Goal: Obtain resource: Obtain resource

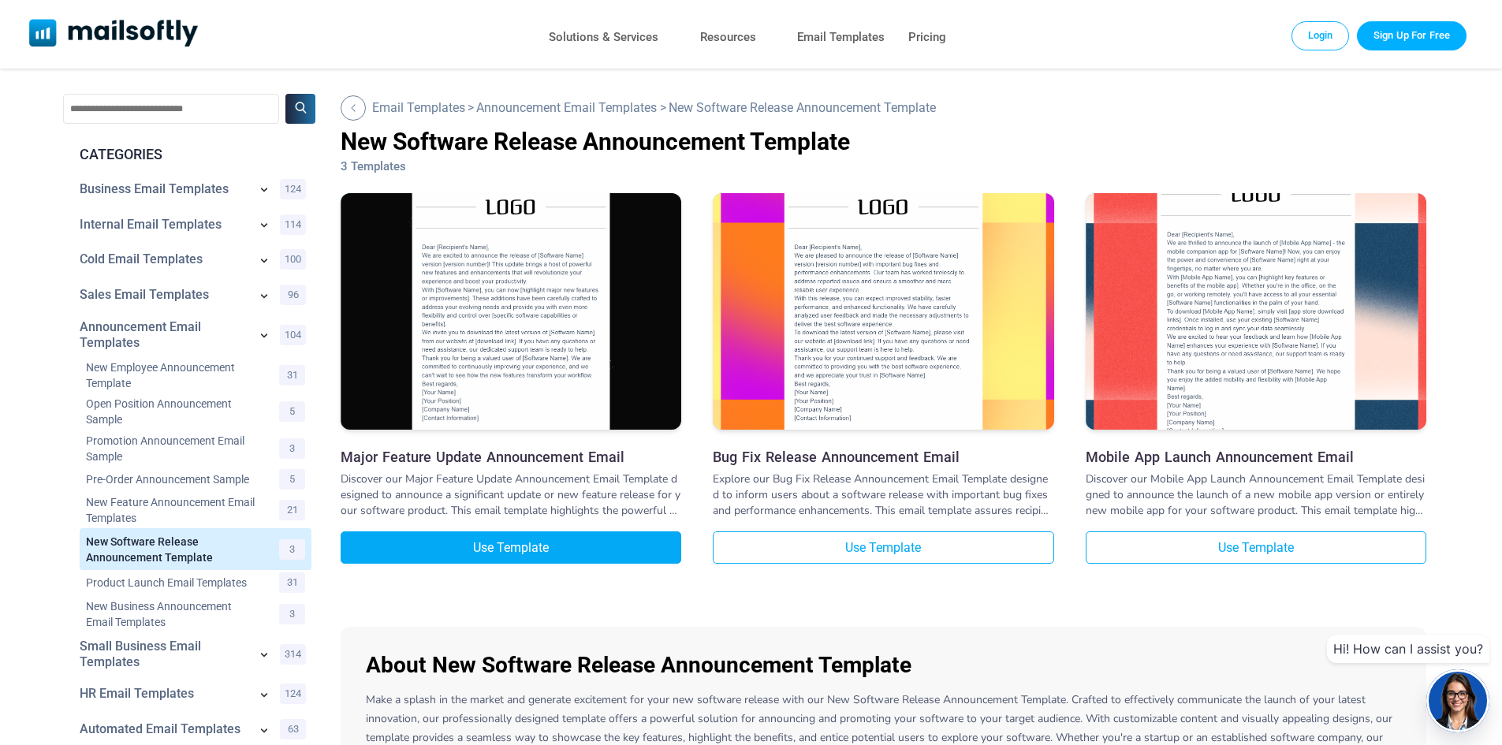
click at [505, 542] on link "Use Template" at bounding box center [511, 547] width 341 height 32
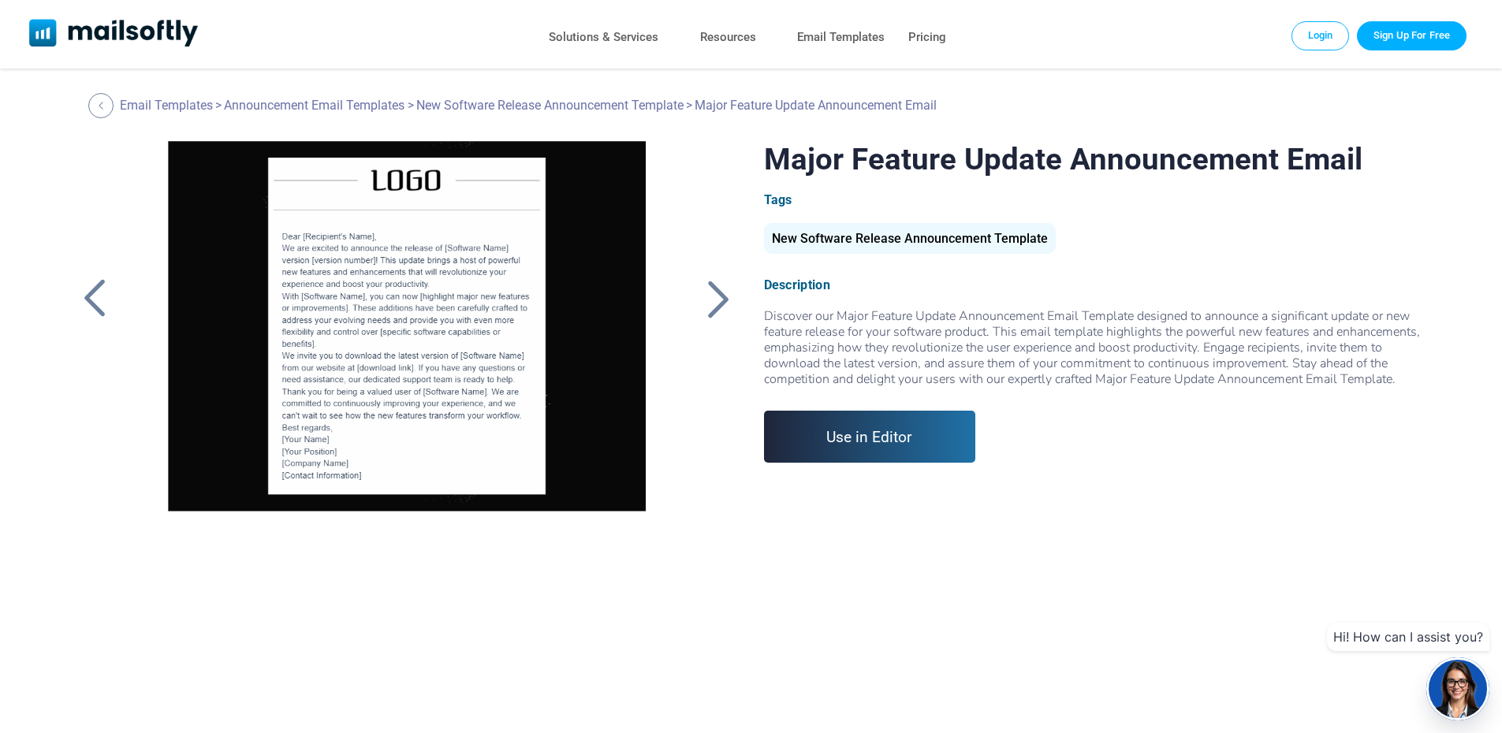
click at [701, 304] on div at bounding box center [718, 298] width 39 height 41
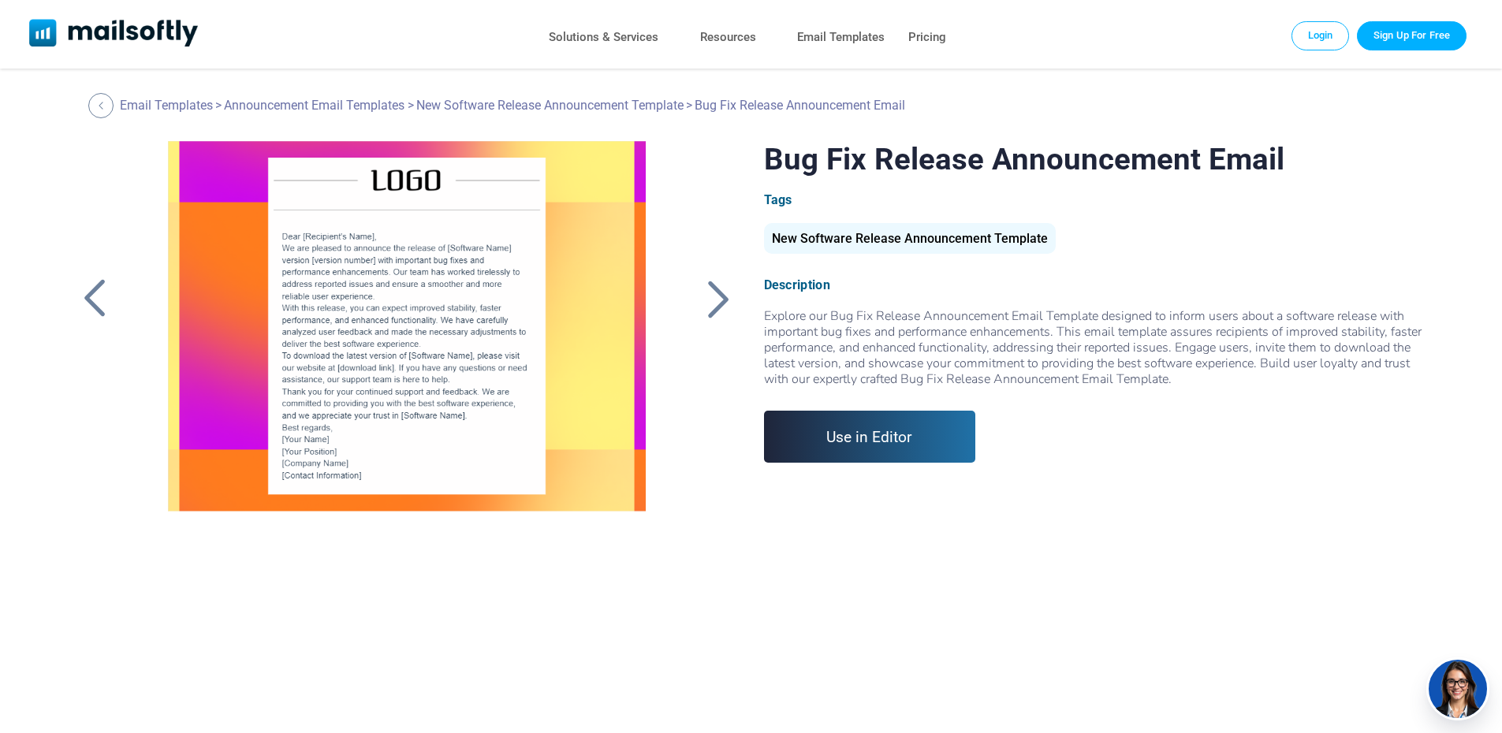
click at [701, 304] on div at bounding box center [718, 298] width 39 height 41
